Goal: Information Seeking & Learning: Learn about a topic

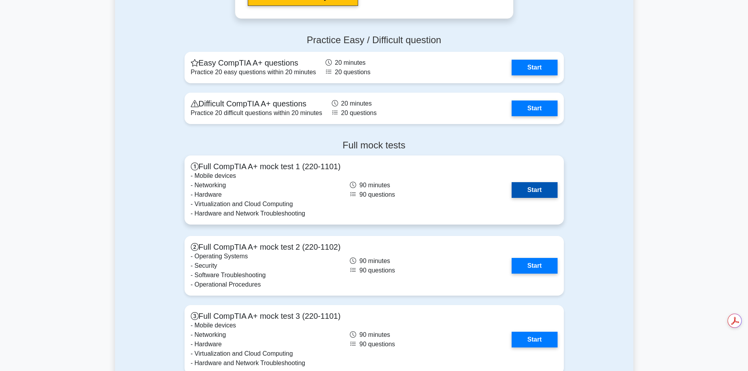
scroll to position [1492, 0]
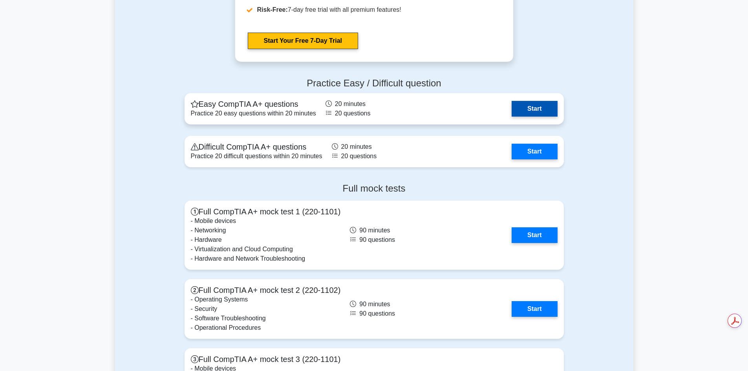
click at [534, 114] on link "Start" at bounding box center [535, 109] width 46 height 16
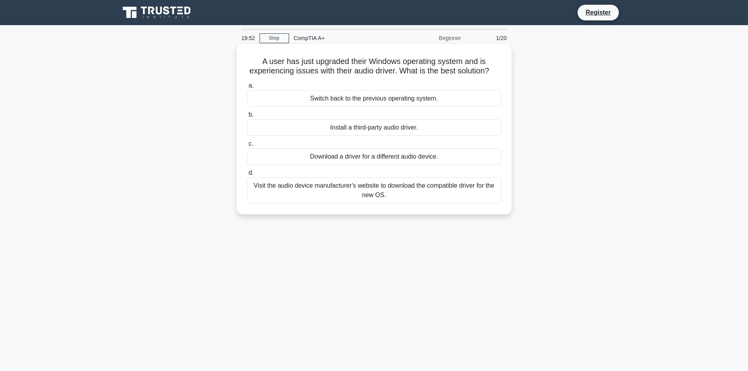
click at [343, 199] on div "Visit the audio device manufacturer's website to download the compatible driver…" at bounding box center [374, 190] width 254 height 26
click at [247, 175] on input "d. Visit the audio device manufacturer's website to download the compatible dri…" at bounding box center [247, 172] width 0 height 5
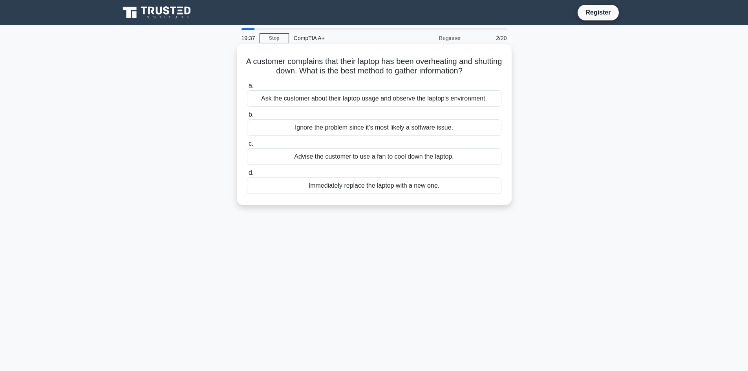
click at [404, 99] on div "Ask the customer about their laptop usage and observe the laptop's environment." at bounding box center [374, 98] width 254 height 16
click at [247, 88] on input "a. Ask the customer about their laptop usage and observe the laptop's environme…" at bounding box center [247, 85] width 0 height 5
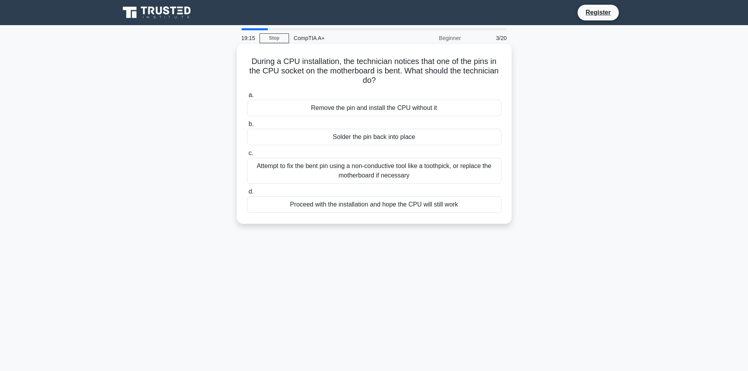
click at [338, 170] on div "Attempt to fix the bent pin using a non-conductive tool like a toothpick, or re…" at bounding box center [374, 171] width 254 height 26
click at [247, 156] on input "c. Attempt to fix the bent pin using a non-conductive tool like a toothpick, or…" at bounding box center [247, 153] width 0 height 5
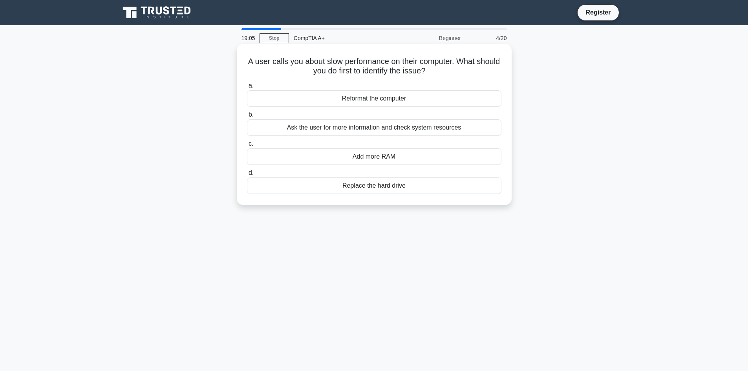
click at [368, 128] on div "Ask the user for more information and check system resources" at bounding box center [374, 127] width 254 height 16
click at [247, 117] on input "b. Ask the user for more information and check system resources" at bounding box center [247, 114] width 0 height 5
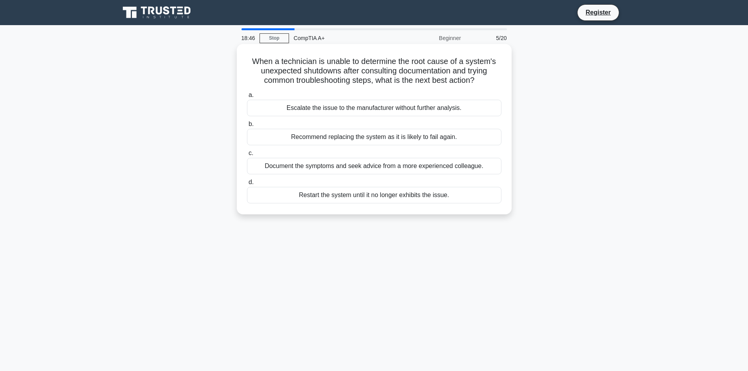
click at [328, 169] on div "Document the symptoms and seek advice from a more experienced colleague." at bounding box center [374, 166] width 254 height 16
click at [247, 156] on input "c. Document the symptoms and seek advice from a more experienced colleague." at bounding box center [247, 153] width 0 height 5
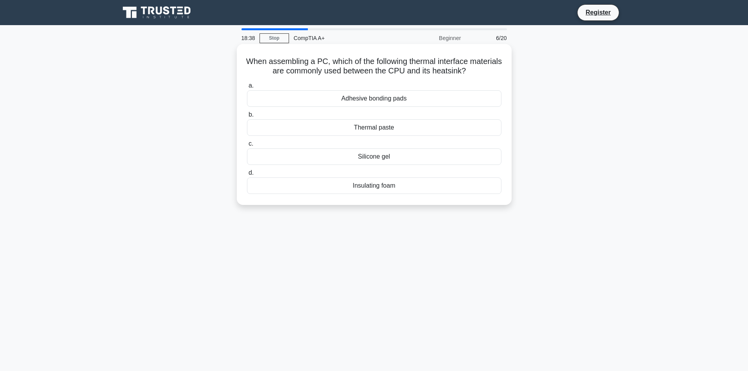
click at [321, 128] on div "Thermal paste" at bounding box center [374, 127] width 254 height 16
click at [247, 117] on input "b. Thermal paste" at bounding box center [247, 114] width 0 height 5
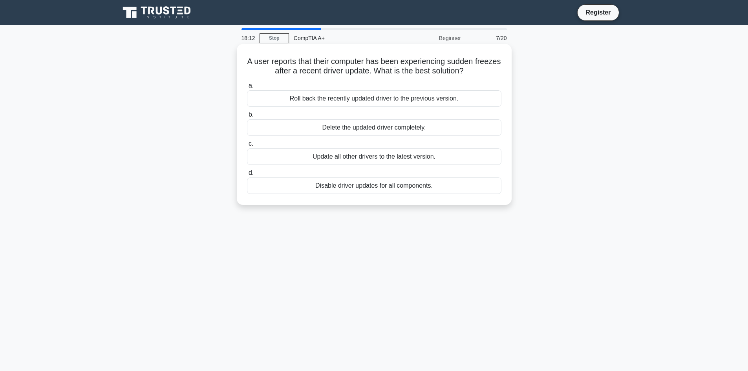
click at [362, 102] on div "Roll back the recently updated driver to the previous version." at bounding box center [374, 98] width 254 height 16
click at [247, 88] on input "a. Roll back the recently updated driver to the previous version." at bounding box center [247, 85] width 0 height 5
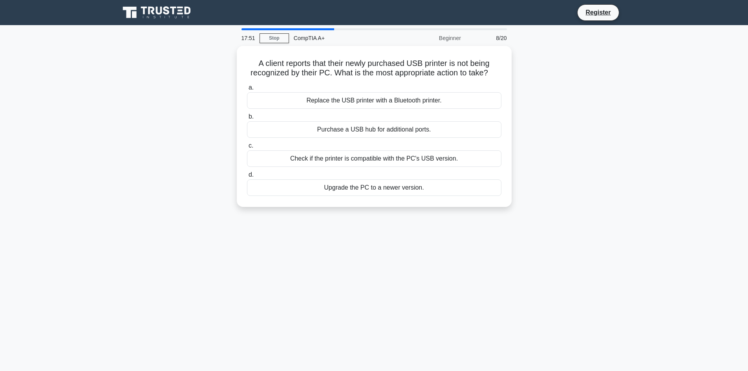
scroll to position [53, 0]
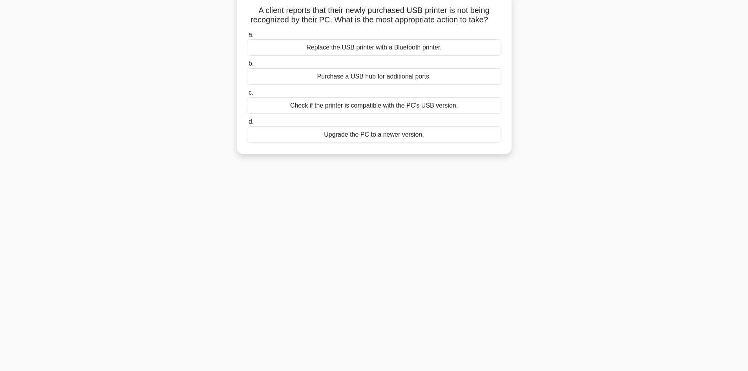
click at [362, 102] on div "Check if the printer is compatible with the PC's USB version." at bounding box center [374, 105] width 254 height 16
click at [247, 95] on input "c. Check if the printer is compatible with the PC's USB version." at bounding box center [247, 92] width 0 height 5
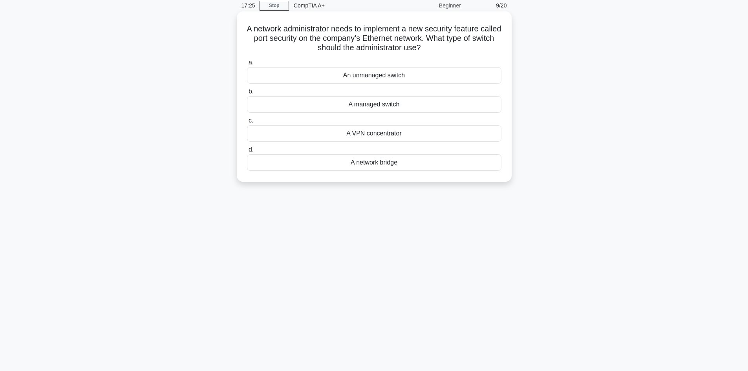
scroll to position [14, 0]
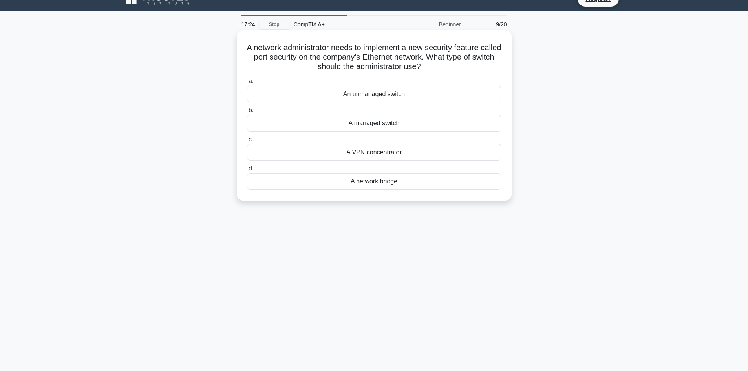
click at [375, 116] on div "A managed switch" at bounding box center [374, 123] width 254 height 16
click at [247, 113] on input "b. A managed switch" at bounding box center [247, 110] width 0 height 5
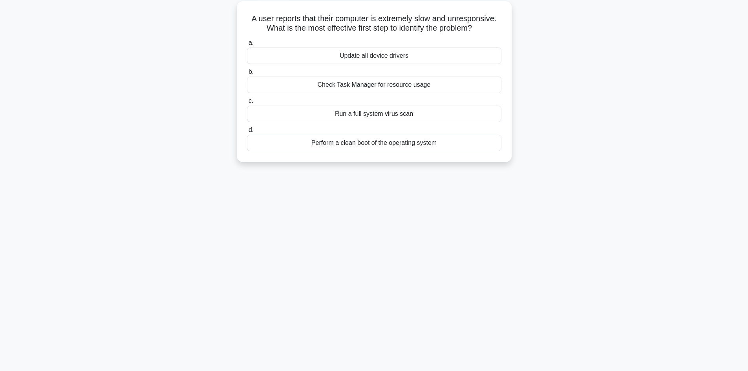
scroll to position [0, 0]
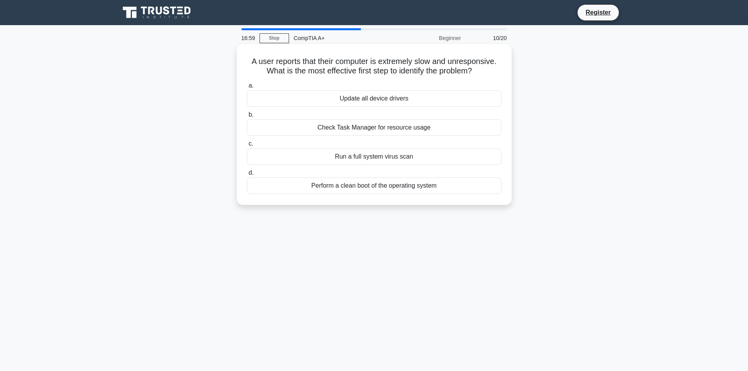
click at [407, 128] on div "Check Task Manager for resource usage" at bounding box center [374, 127] width 254 height 16
click at [247, 117] on input "b. Check Task Manager for resource usage" at bounding box center [247, 114] width 0 height 5
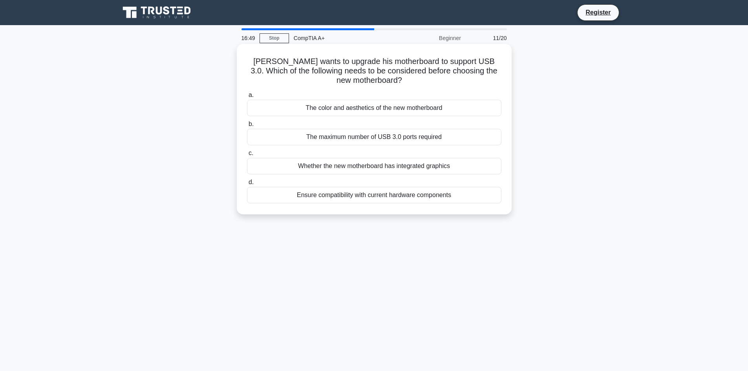
click at [319, 192] on div "Ensure compatibility with current hardware components" at bounding box center [374, 195] width 254 height 16
click at [247, 185] on input "d. Ensure compatibility with current hardware components" at bounding box center [247, 182] width 0 height 5
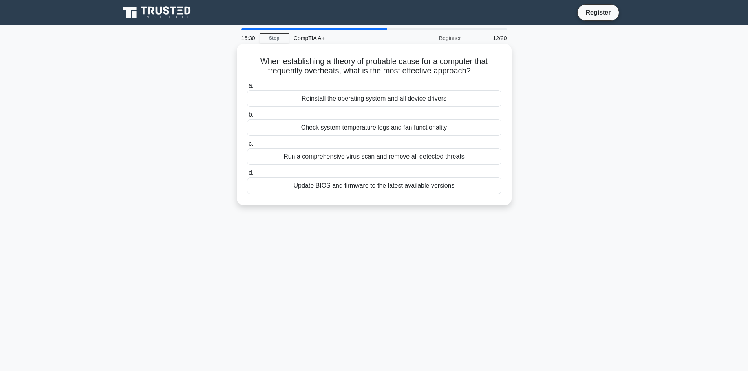
click at [342, 130] on div "Check system temperature logs and fan functionality" at bounding box center [374, 127] width 254 height 16
click at [247, 117] on input "b. Check system temperature logs and fan functionality" at bounding box center [247, 114] width 0 height 5
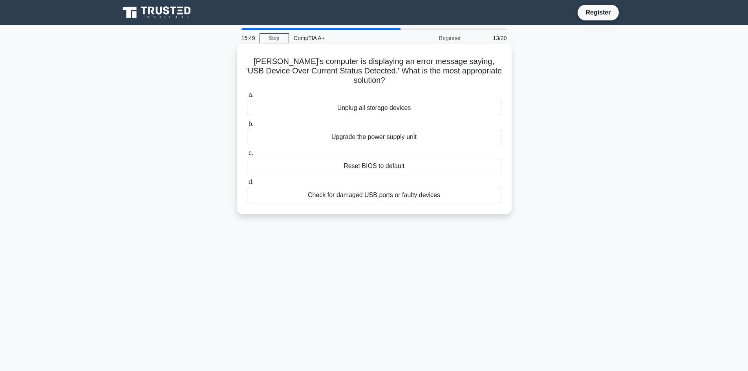
click at [371, 188] on div "Check for damaged USB ports or faulty devices" at bounding box center [374, 195] width 254 height 16
click at [247, 185] on input "d. Check for damaged USB ports or faulty devices" at bounding box center [247, 182] width 0 height 5
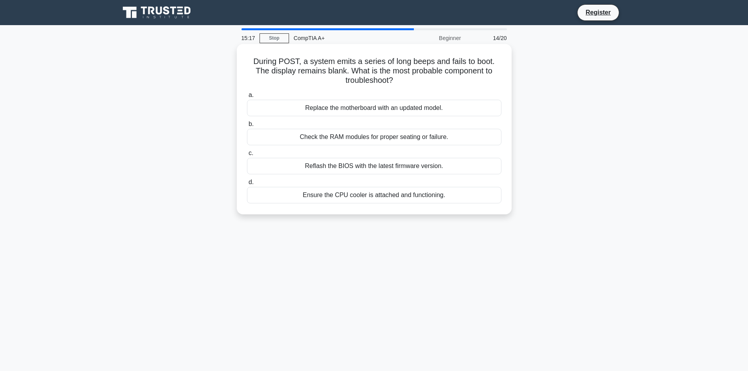
click at [318, 139] on div "Check the RAM modules for proper seating or failure." at bounding box center [374, 137] width 254 height 16
click at [247, 127] on input "b. Check the RAM modules for proper seating or failure." at bounding box center [247, 124] width 0 height 5
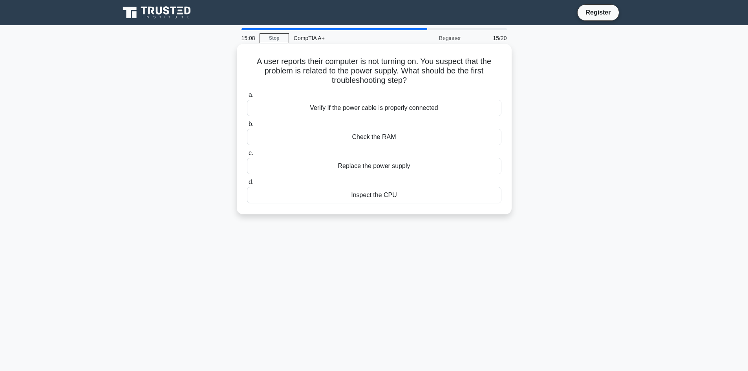
click at [354, 111] on div "Verify if the power cable is properly connected" at bounding box center [374, 108] width 254 height 16
click at [247, 98] on input "a. Verify if the power cable is properly connected" at bounding box center [247, 95] width 0 height 5
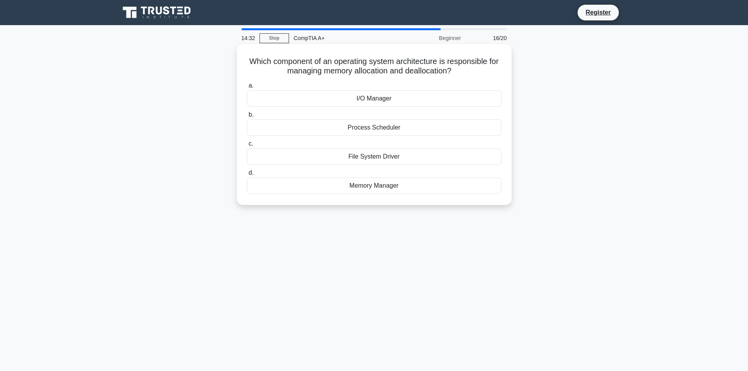
click at [350, 182] on div "Memory Manager" at bounding box center [374, 185] width 254 height 16
click at [247, 175] on input "d. Memory Manager" at bounding box center [247, 172] width 0 height 5
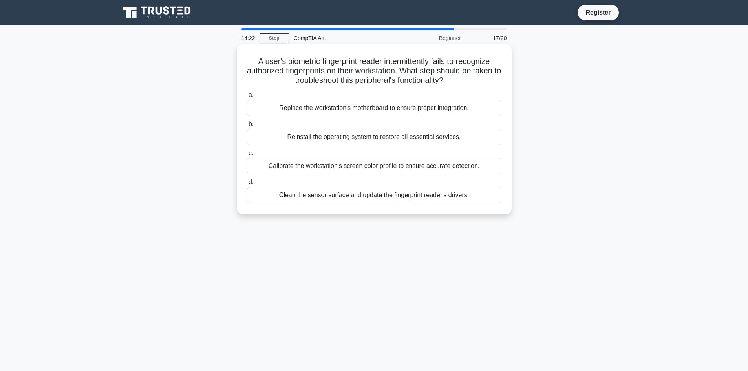
click at [303, 194] on div "Clean the sensor surface and update the fingerprint reader's drivers." at bounding box center [374, 195] width 254 height 16
click at [247, 185] on input "d. Clean the sensor surface and update the fingerprint reader's drivers." at bounding box center [247, 182] width 0 height 5
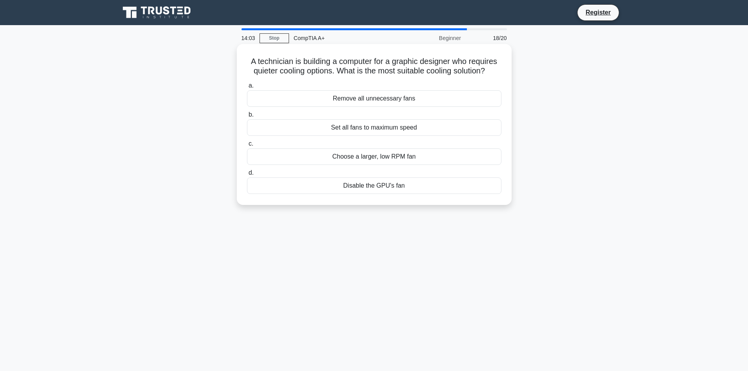
click at [321, 155] on div "Choose a larger, low RPM fan" at bounding box center [374, 156] width 254 height 16
click at [247, 146] on input "c. Choose a larger, low RPM fan" at bounding box center [247, 143] width 0 height 5
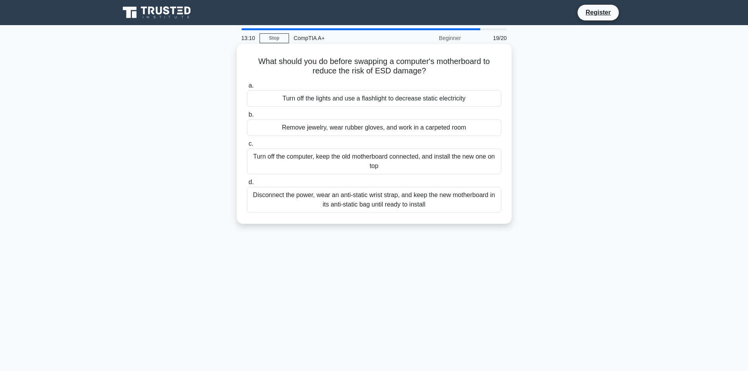
click at [338, 134] on div "Remove jewelry, wear rubber gloves, and work in a carpeted room" at bounding box center [374, 127] width 254 height 16
click at [247, 117] on input "b. Remove jewelry, wear rubber gloves, and work in a carpeted room" at bounding box center [247, 114] width 0 height 5
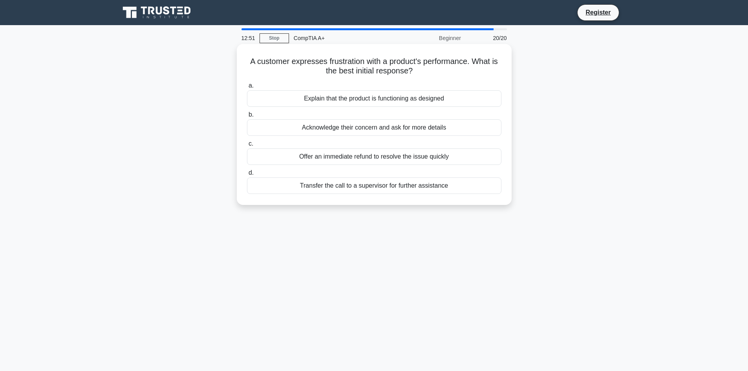
click at [345, 126] on div "Acknowledge their concern and ask for more details" at bounding box center [374, 127] width 254 height 16
click at [247, 117] on input "b. Acknowledge their concern and ask for more details" at bounding box center [247, 114] width 0 height 5
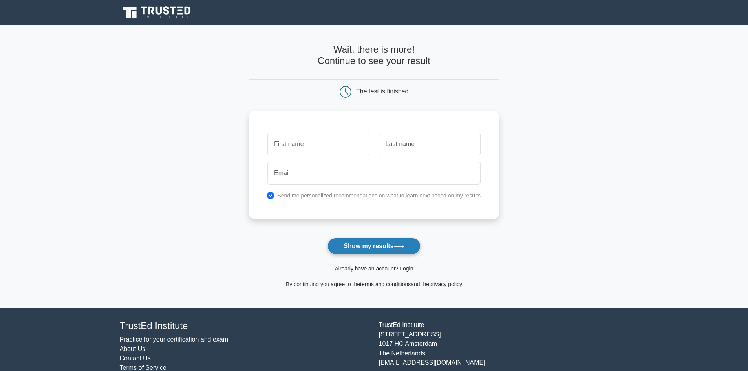
click at [359, 247] on button "Show my results" at bounding box center [373, 246] width 93 height 16
click at [353, 143] on input "text" at bounding box center [318, 142] width 102 height 23
click at [326, 197] on label "Send me personalized recommendations on what to learn next based on my results" at bounding box center [378, 193] width 203 height 6
click at [325, 194] on label "Send me personalized recommendations on what to learn next based on my results" at bounding box center [378, 193] width 203 height 6
click at [272, 192] on input "checkbox" at bounding box center [270, 193] width 6 height 6
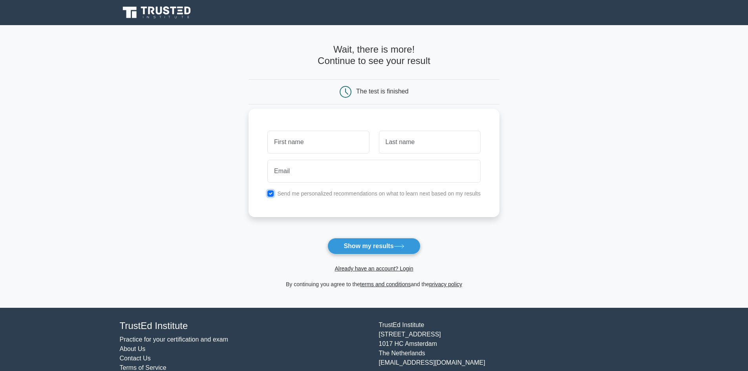
checkbox input "false"
click at [316, 142] on input "text" at bounding box center [318, 142] width 102 height 23
type input "test"
type input "teyy"
click at [411, 244] on button "Show my results" at bounding box center [373, 246] width 93 height 16
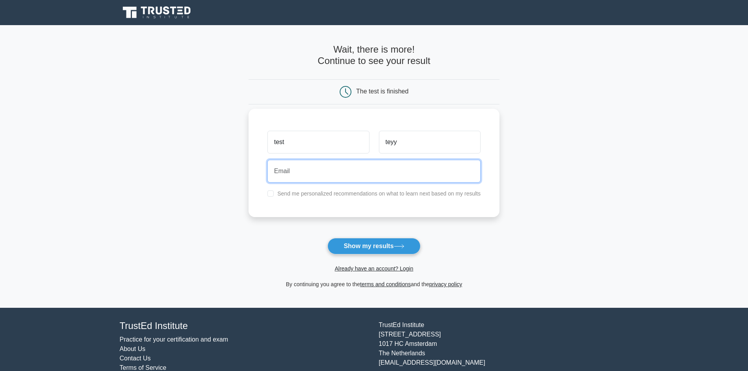
paste input "xecoyo8011@noidos.com"
type input "xecoyo8011@noidos.com"
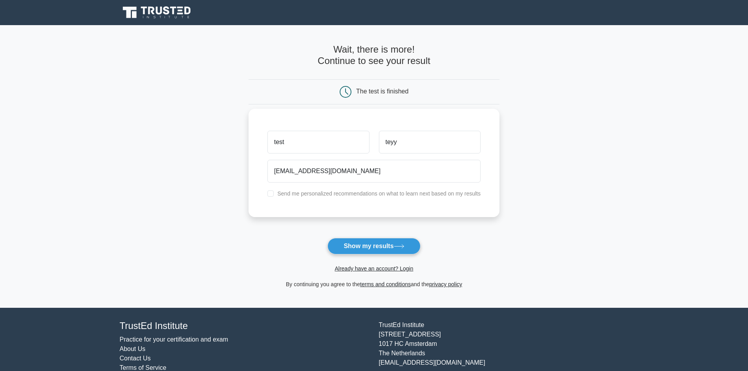
click at [332, 208] on div "test teyy xecoyo8011@noidos.com Send me personalized recommendations on what to…" at bounding box center [374, 163] width 251 height 108
click at [351, 239] on button "Show my results" at bounding box center [373, 246] width 93 height 16
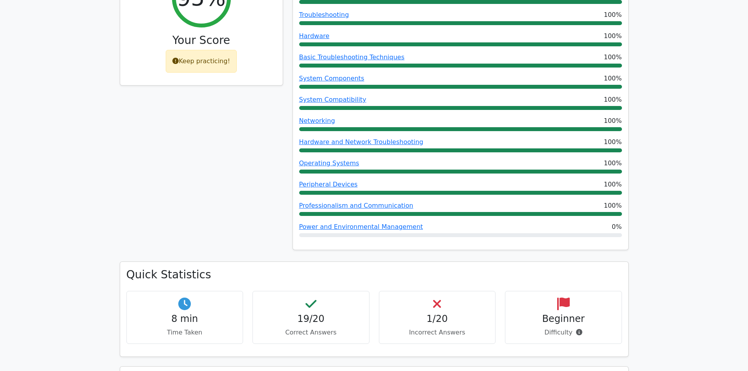
scroll to position [393, 0]
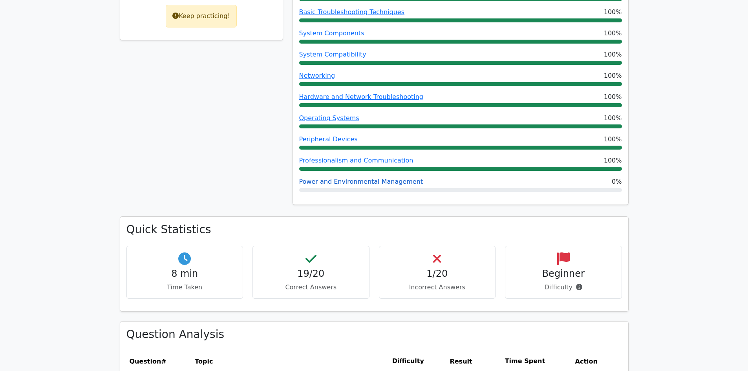
click at [384, 181] on link "Power and Environmental Management" at bounding box center [361, 181] width 124 height 7
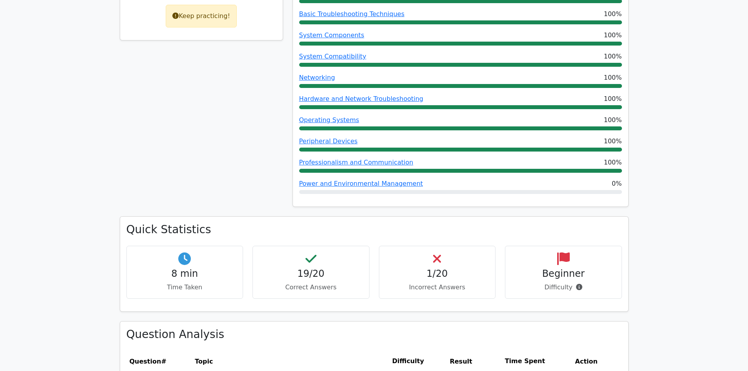
click at [194, 93] on div "95% Your Score Keep practicing!" at bounding box center [201, 67] width 173 height 300
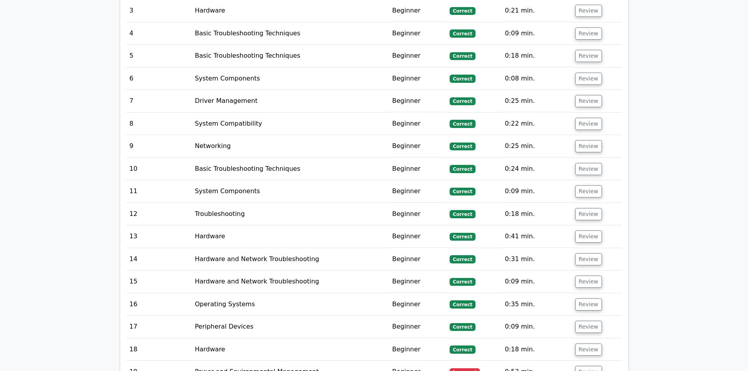
scroll to position [1178, 0]
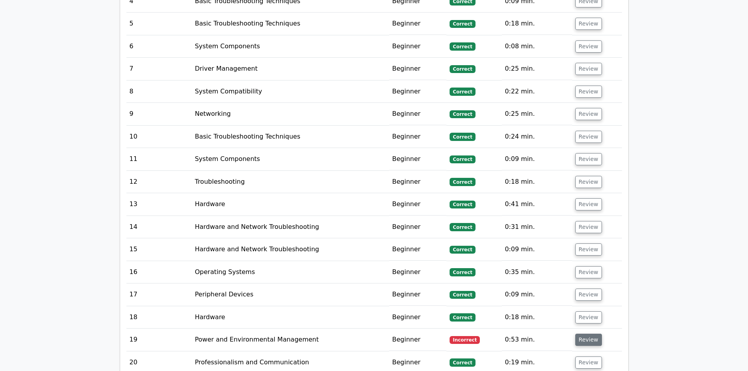
click at [590, 334] on button "Review" at bounding box center [588, 340] width 27 height 12
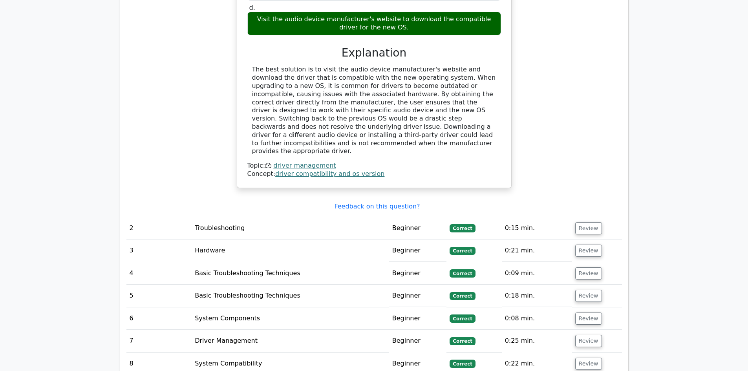
scroll to position [785, 0]
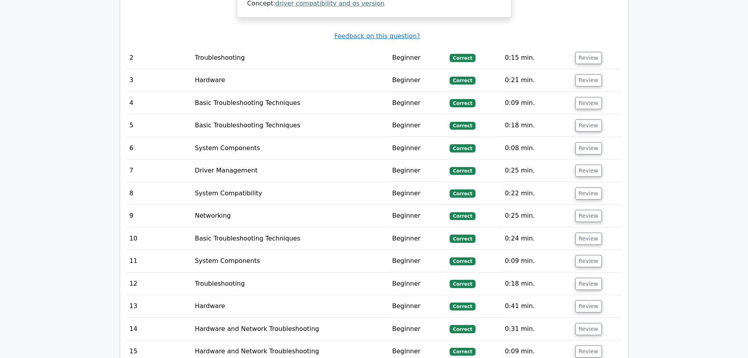
scroll to position [1098, 0]
